Goal: Task Accomplishment & Management: Complete application form

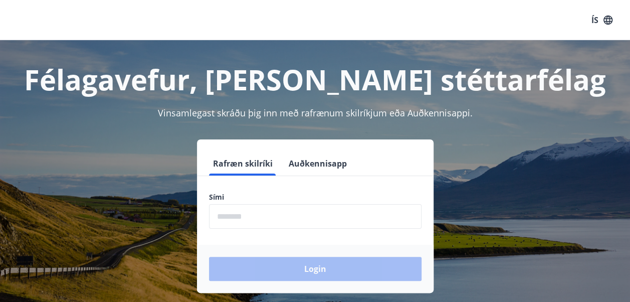
click at [316, 221] on input "phone" at bounding box center [315, 216] width 213 height 25
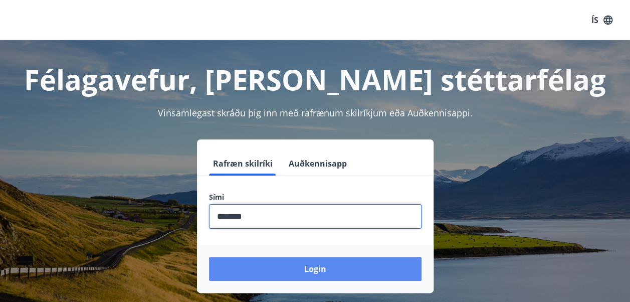
type input "********"
click at [315, 274] on button "Login" at bounding box center [315, 269] width 213 height 24
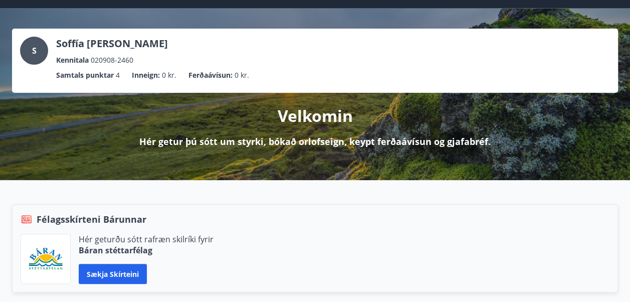
scroll to position [33, 0]
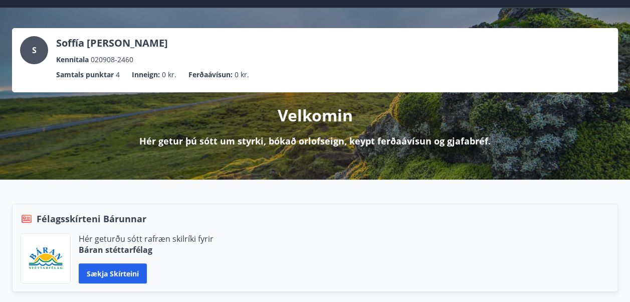
click at [116, 74] on li "Samtals punktar 4" at bounding box center [88, 74] width 64 height 11
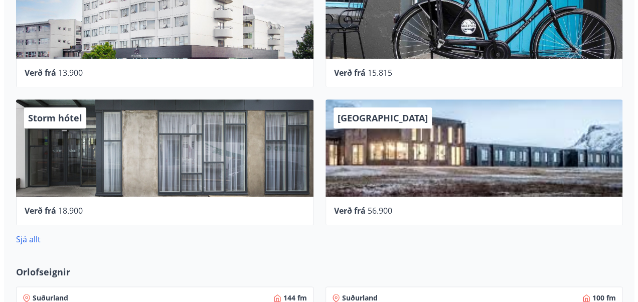
scroll to position [571, 0]
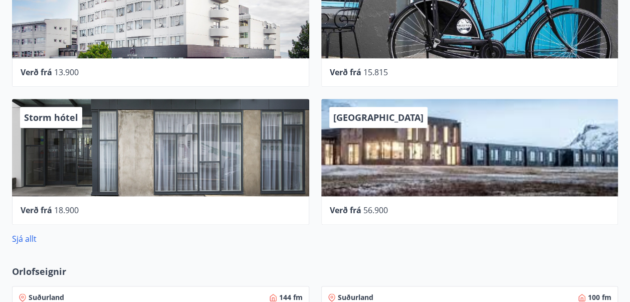
click at [56, 111] on span "Storm hótel" at bounding box center [51, 117] width 54 height 12
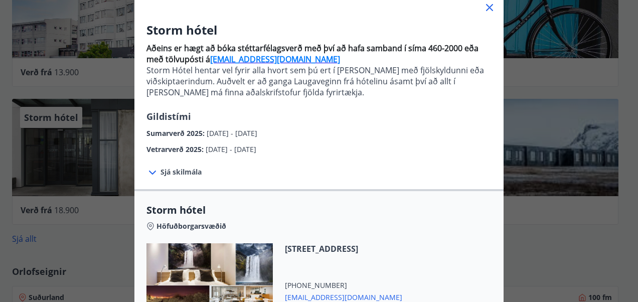
scroll to position [43, 0]
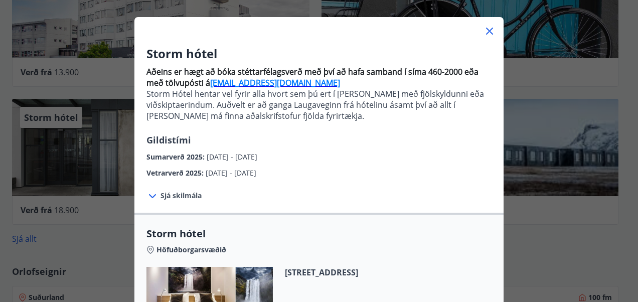
click at [483, 36] on icon at bounding box center [489, 31] width 12 height 12
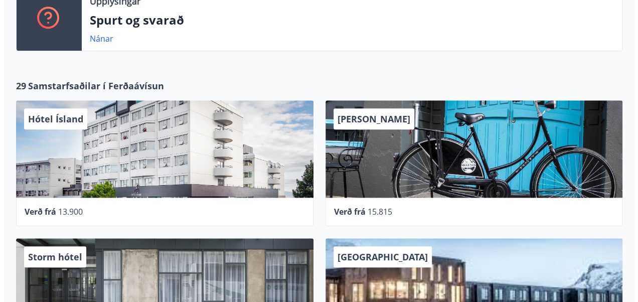
scroll to position [432, 0]
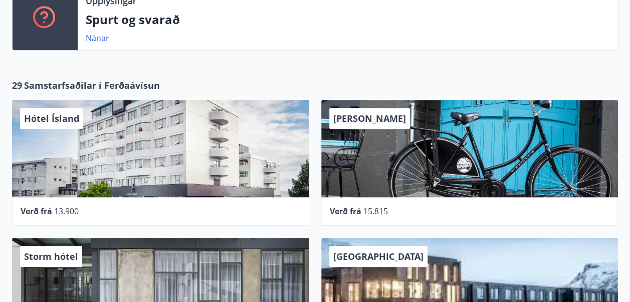
click at [378, 109] on div "[PERSON_NAME]" at bounding box center [369, 118] width 81 height 21
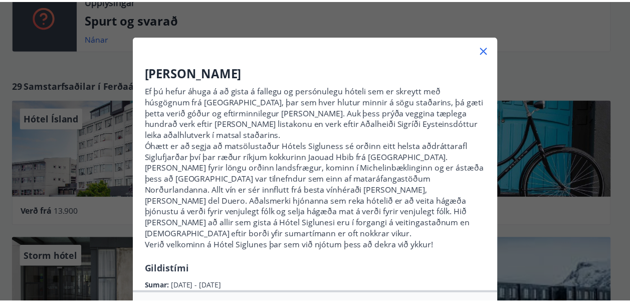
scroll to position [0, 0]
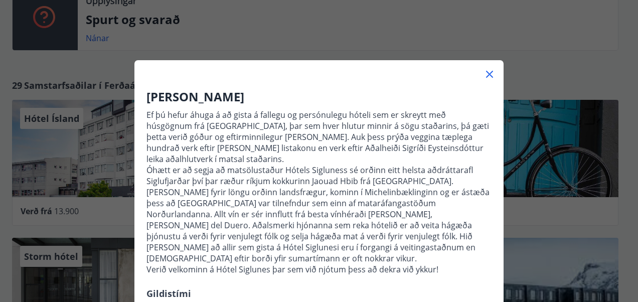
click at [492, 72] on div at bounding box center [318, 70] width 369 height 20
click at [484, 72] on icon at bounding box center [489, 74] width 12 height 12
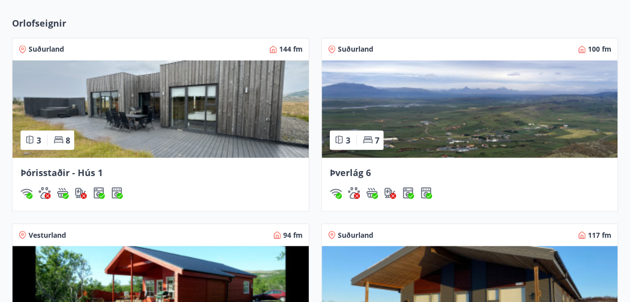
scroll to position [820, 0]
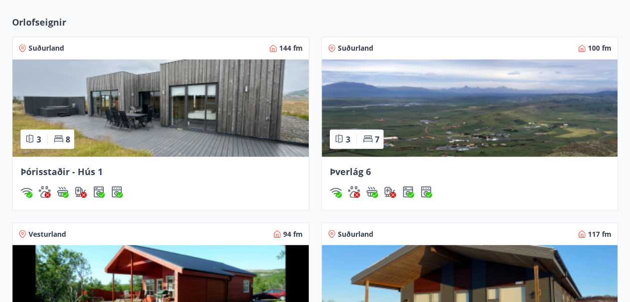
click at [169, 170] on div "Þórisstaðir - Hús 1" at bounding box center [161, 170] width 280 height 13
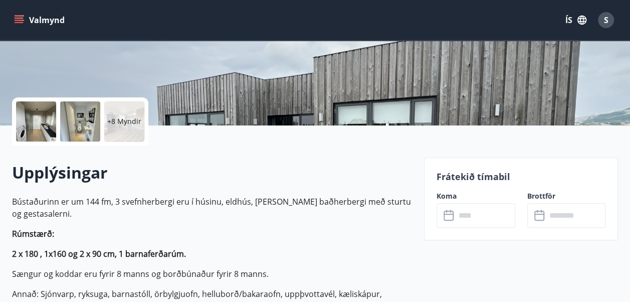
scroll to position [182, 0]
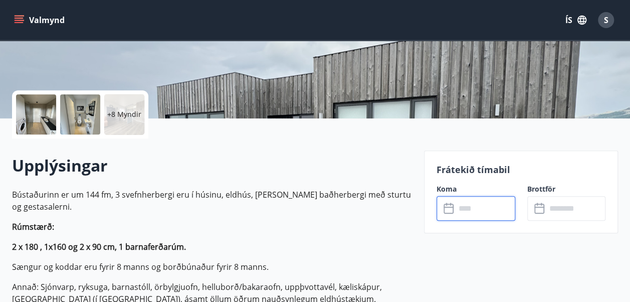
click at [490, 202] on input "text" at bounding box center [486, 208] width 60 height 25
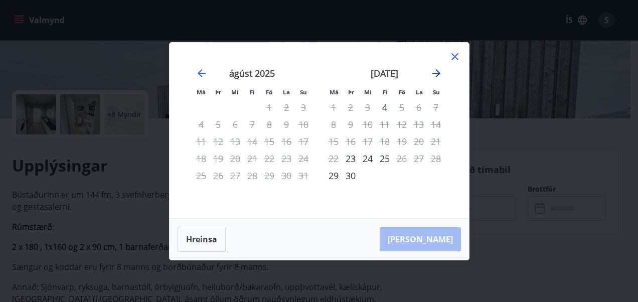
click at [438, 72] on icon "Move forward to switch to the next month." at bounding box center [436, 73] width 12 height 12
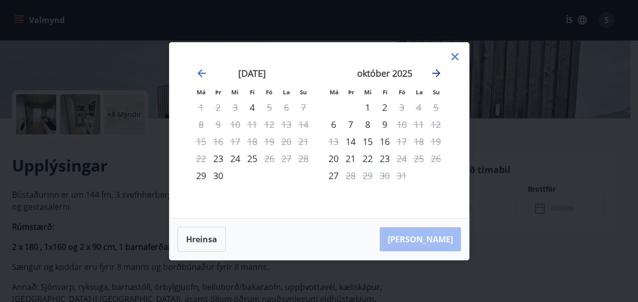
click at [437, 71] on icon "Move forward to switch to the next month." at bounding box center [436, 73] width 8 height 8
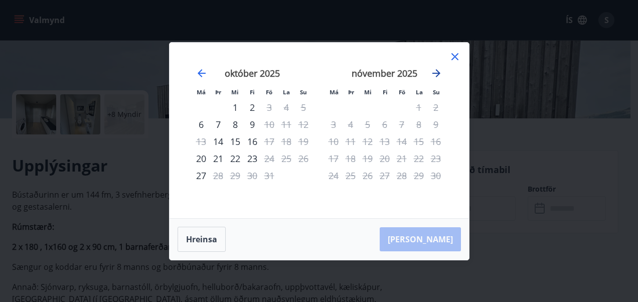
click at [437, 69] on icon "Move forward to switch to the next month." at bounding box center [436, 73] width 12 height 12
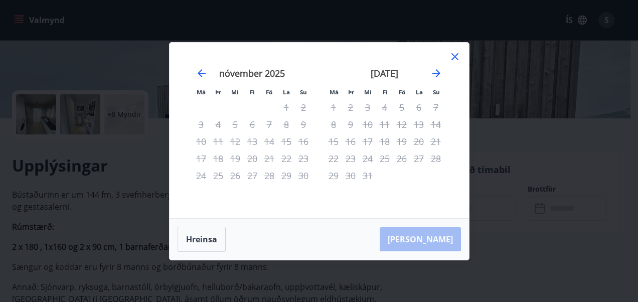
click at [456, 53] on icon at bounding box center [455, 57] width 12 height 12
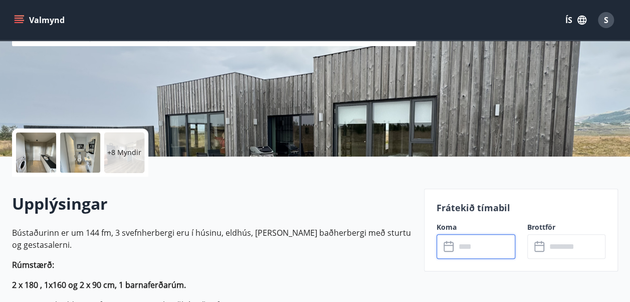
scroll to position [153, 0]
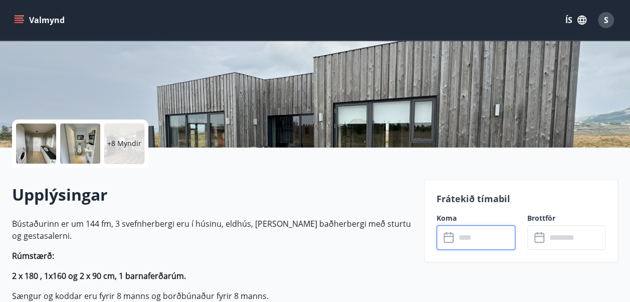
click at [478, 233] on input "text" at bounding box center [486, 237] width 60 height 25
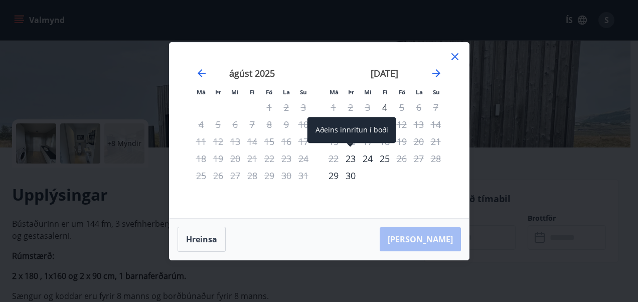
click at [346, 159] on div "23" at bounding box center [350, 158] width 17 height 17
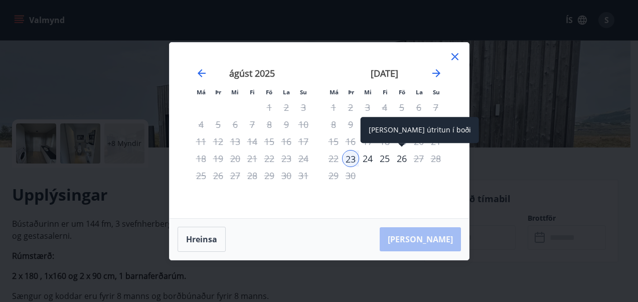
click at [398, 157] on div "26" at bounding box center [401, 158] width 17 height 17
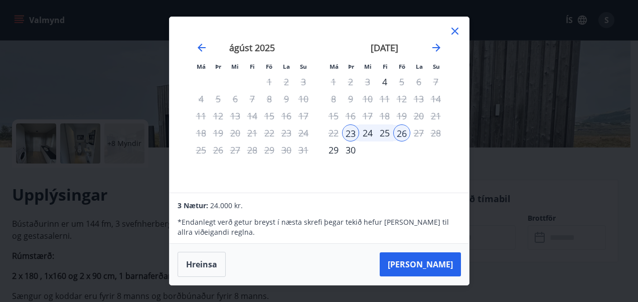
click at [455, 29] on icon at bounding box center [455, 31] width 12 height 12
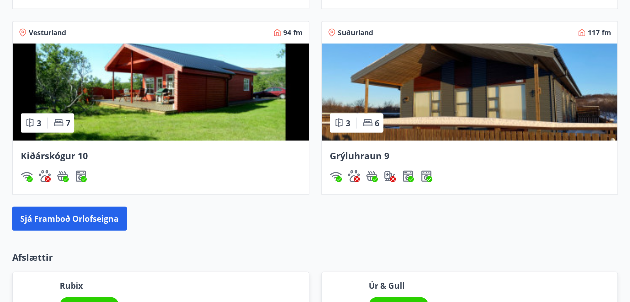
scroll to position [1023, 0]
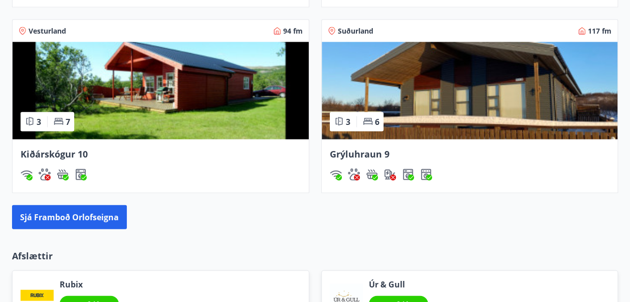
click at [393, 149] on div "Grýluhraun 9" at bounding box center [470, 153] width 280 height 13
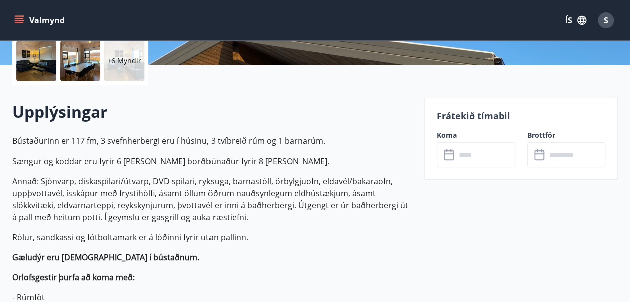
scroll to position [237, 0]
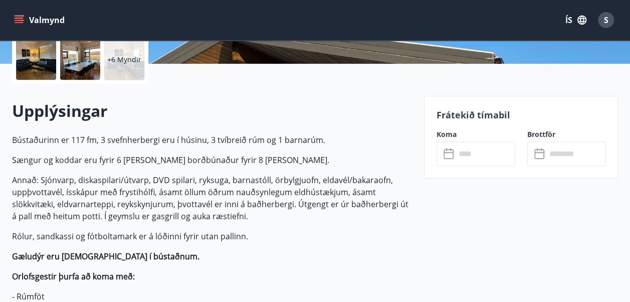
click at [462, 157] on input "text" at bounding box center [486, 153] width 60 height 25
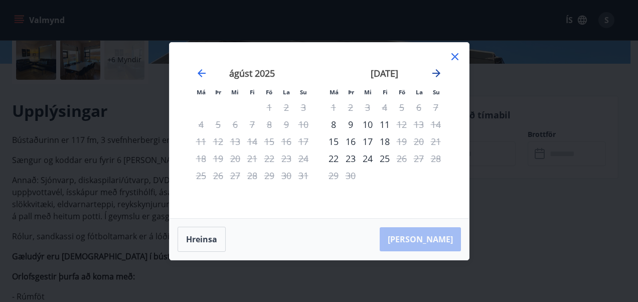
click at [433, 77] on icon "Move forward to switch to the next month." at bounding box center [436, 73] width 12 height 12
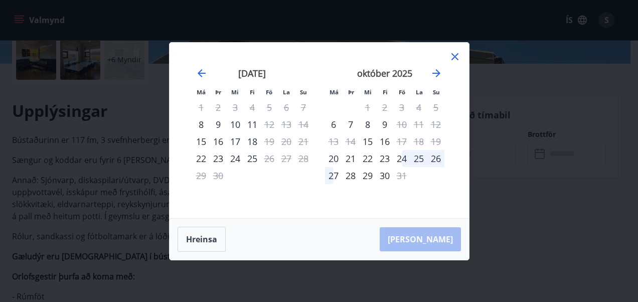
click at [401, 159] on div "24" at bounding box center [401, 158] width 17 height 17
click at [439, 156] on div "26" at bounding box center [435, 158] width 17 height 17
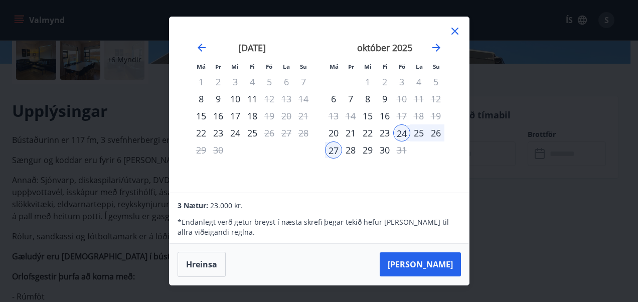
click at [435, 130] on div "26" at bounding box center [435, 132] width 17 height 17
click at [435, 131] on div "26" at bounding box center [435, 132] width 17 height 17
click at [423, 258] on button "[PERSON_NAME]" at bounding box center [420, 264] width 81 height 24
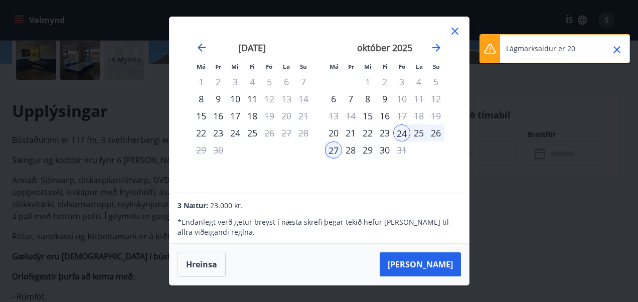
drag, startPoint x: 453, startPoint y: 28, endPoint x: 444, endPoint y: 28, distance: 9.5
click at [444, 28] on div "Má Þr Mi Fi Fö La Su Má Þr Mi Fi Fö La Su [DATE] 1 2 3 4 5 6 7 8 9 10 11 12 13 …" at bounding box center [318, 104] width 299 height 175
click at [455, 29] on icon at bounding box center [455, 31] width 12 height 12
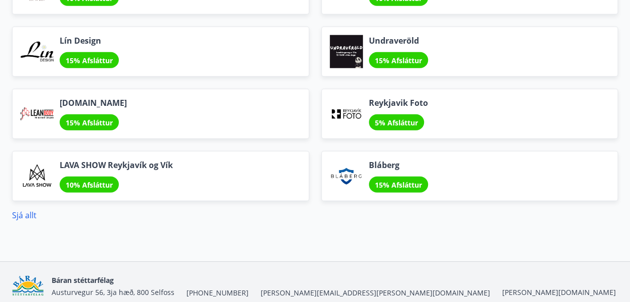
scroll to position [1339, 0]
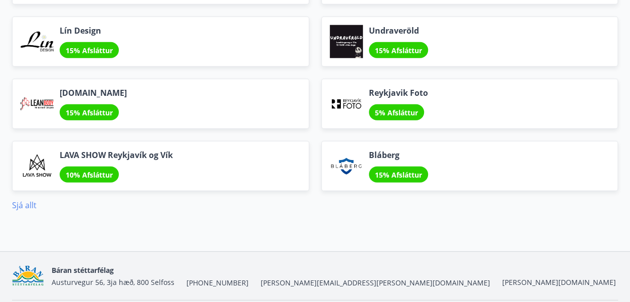
click at [17, 200] on link "Sjá allt" at bounding box center [24, 205] width 25 height 11
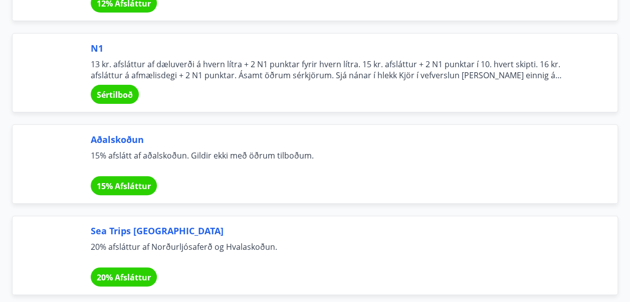
scroll to position [3842, 0]
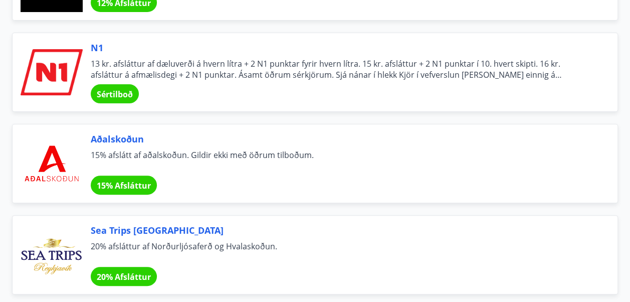
drag, startPoint x: 135, startPoint y: 191, endPoint x: 363, endPoint y: 184, distance: 227.7
click at [363, 184] on div "Aðalskoðun 15% afslátt af aðalskoðun. Gildir ekki með öðrum tilboðum. 15% Afslá…" at bounding box center [315, 163] width 606 height 79
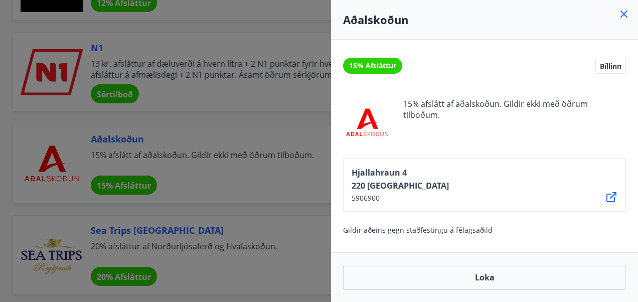
click at [628, 18] on icon at bounding box center [624, 14] width 12 height 12
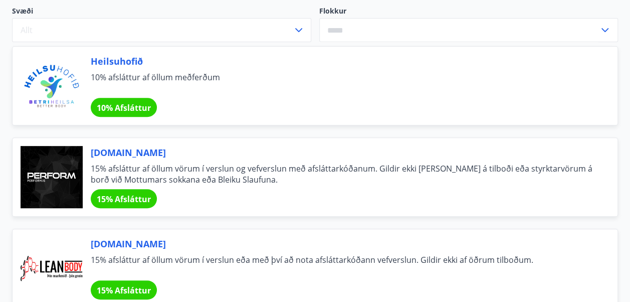
scroll to position [0, 0]
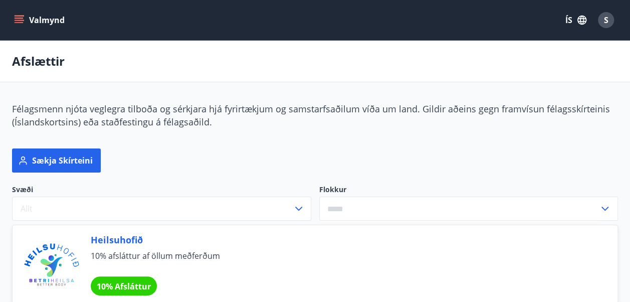
drag, startPoint x: 25, startPoint y: 15, endPoint x: 15, endPoint y: 24, distance: 13.5
click at [15, 24] on icon "menu" at bounding box center [19, 20] width 10 height 10
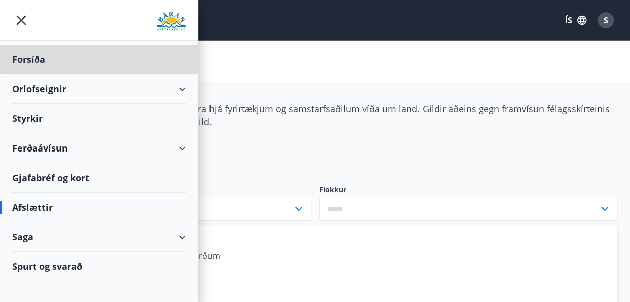
click at [27, 74] on div "Styrkir" at bounding box center [99, 60] width 174 height 30
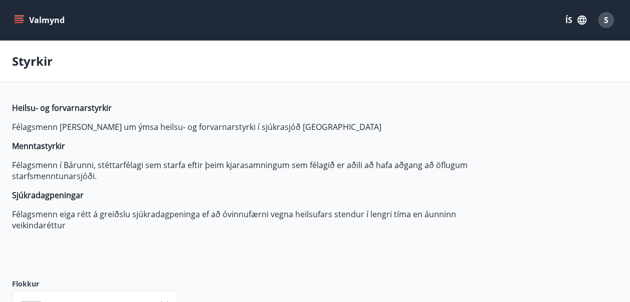
type input "***"
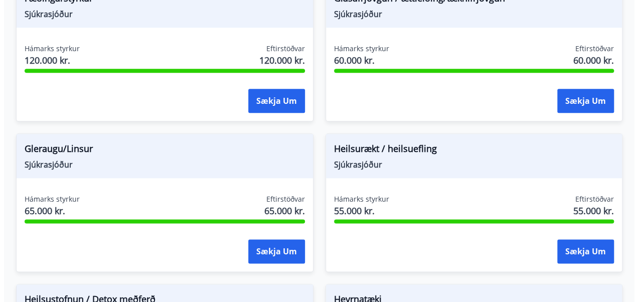
scroll to position [503, 0]
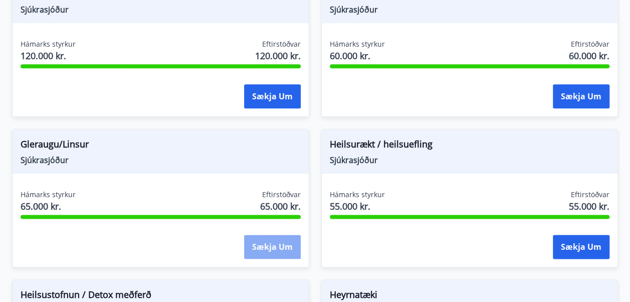
click at [277, 240] on button "Sækja um" at bounding box center [272, 247] width 57 height 24
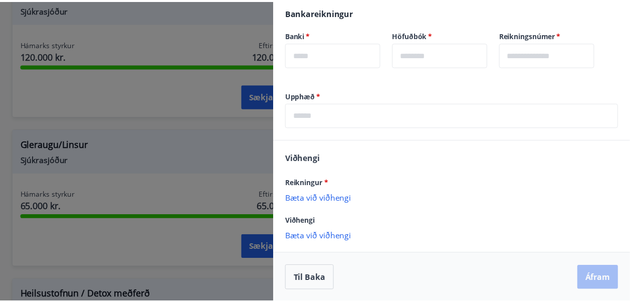
scroll to position [0, 0]
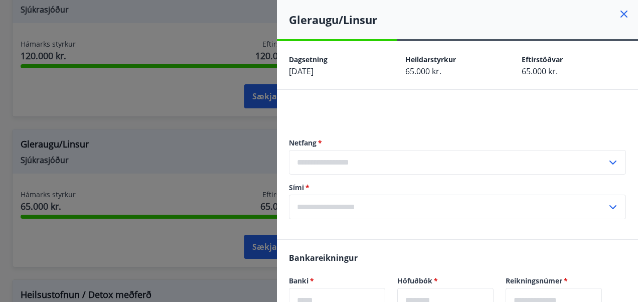
click at [620, 12] on icon at bounding box center [623, 14] width 7 height 7
